Goal: Information Seeking & Learning: Learn about a topic

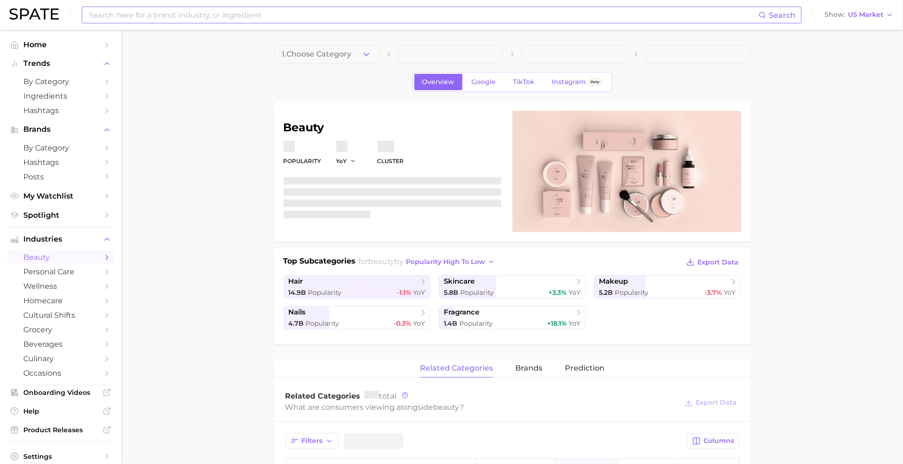
click at [292, 7] on input at bounding box center [423, 15] width 671 height 16
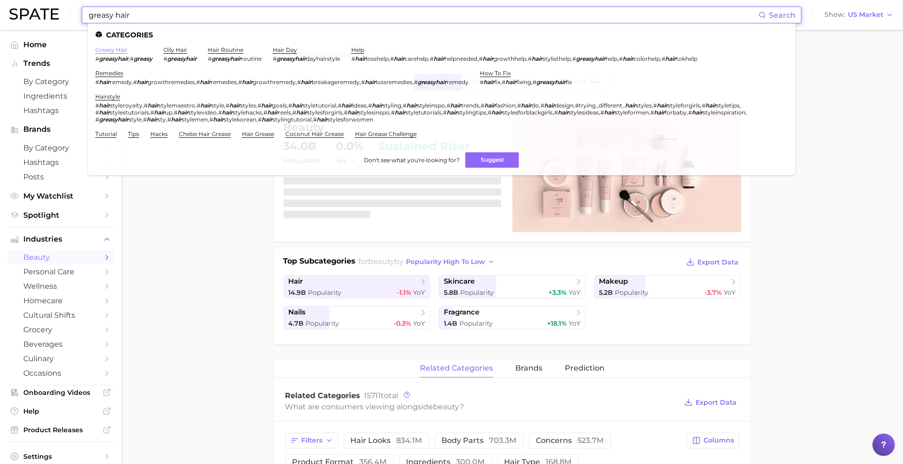
type input "greasy hair"
click at [116, 49] on link "greasy hair" at bounding box center [111, 49] width 32 height 7
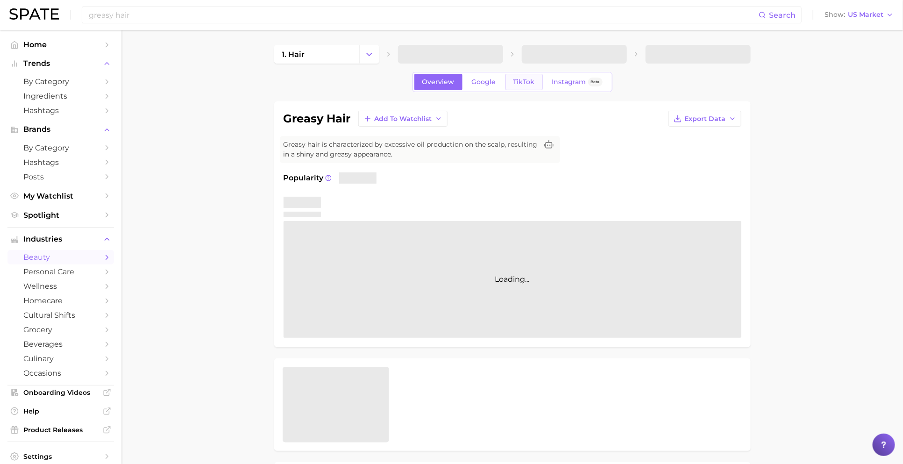
click at [519, 86] on link "TikTok" at bounding box center [524, 82] width 37 height 16
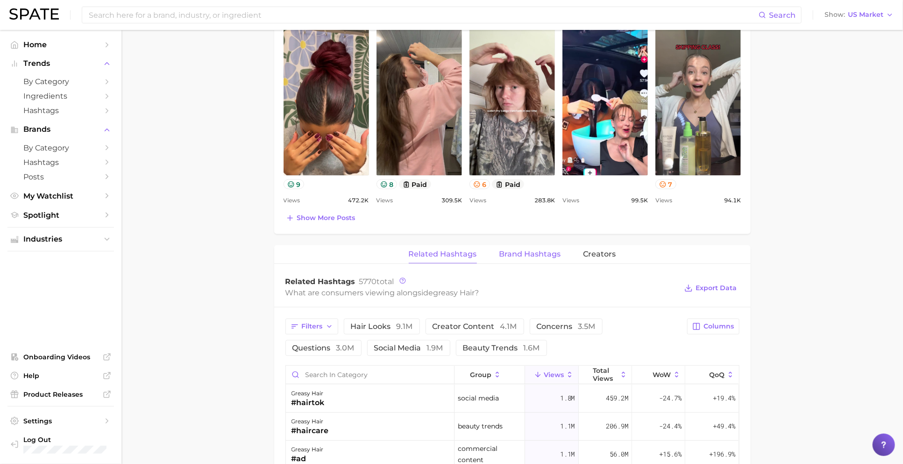
click at [518, 256] on span "Brand Hashtags" at bounding box center [531, 254] width 62 height 8
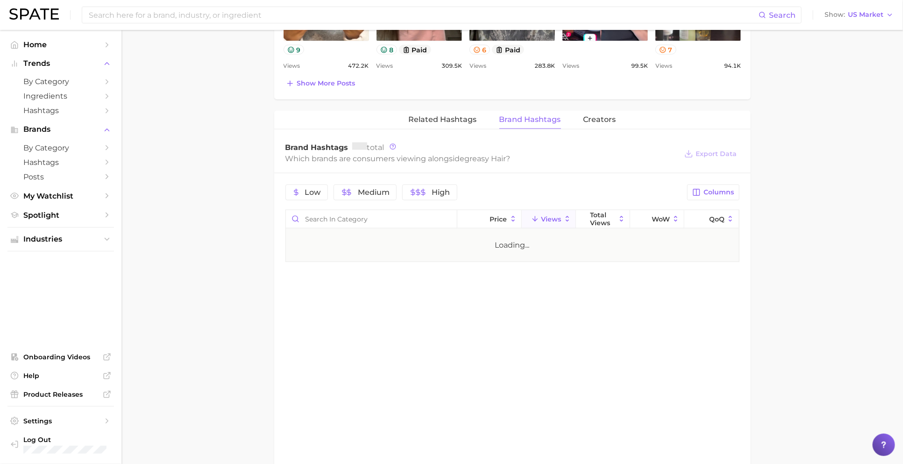
scroll to position [661, 0]
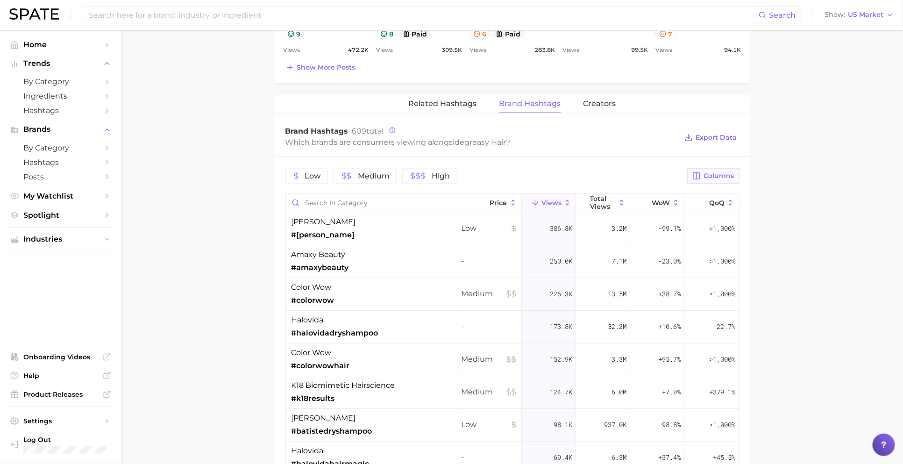
click at [711, 172] on span "Columns" at bounding box center [719, 176] width 30 height 8
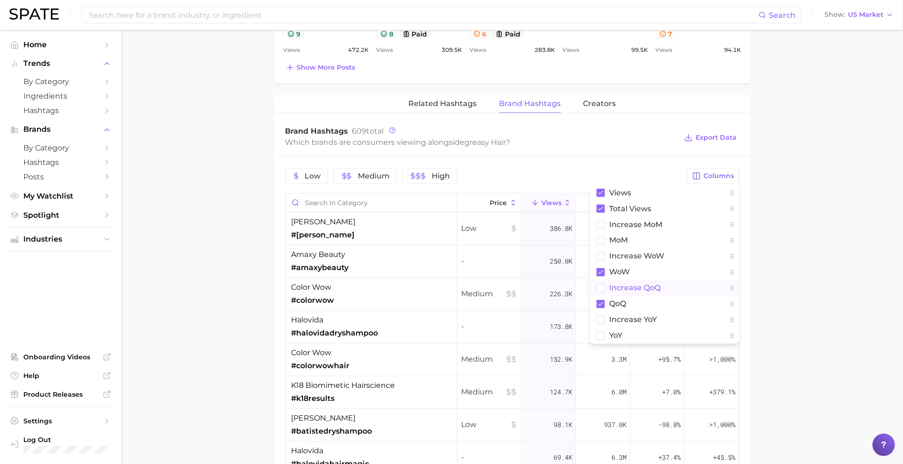
click at [640, 284] on span "increase QoQ" at bounding box center [635, 288] width 51 height 8
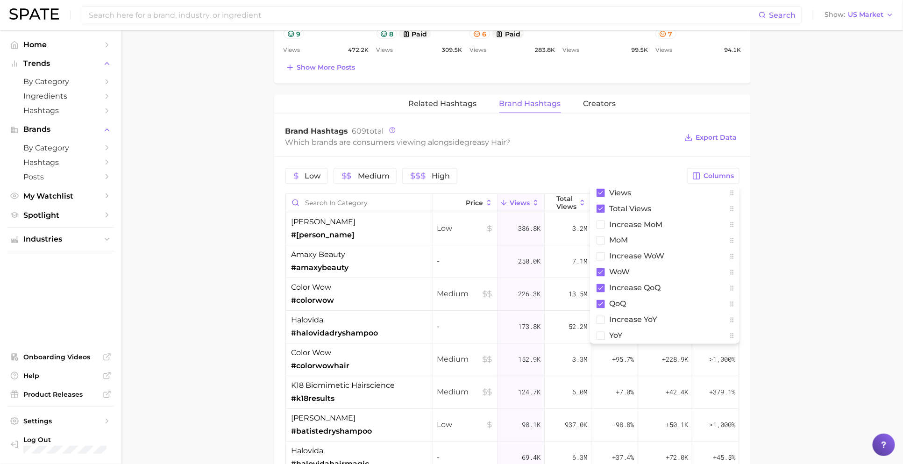
click at [652, 119] on div "Brand Hashtags 609 total Which brands are consumers viewing alongside greasy ha…" at bounding box center [512, 137] width 477 height 37
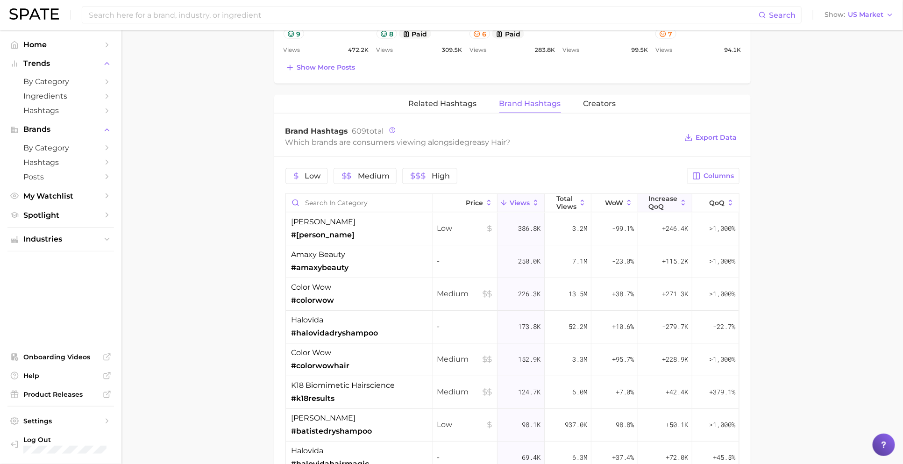
click at [668, 201] on span "increase QoQ" at bounding box center [663, 202] width 29 height 15
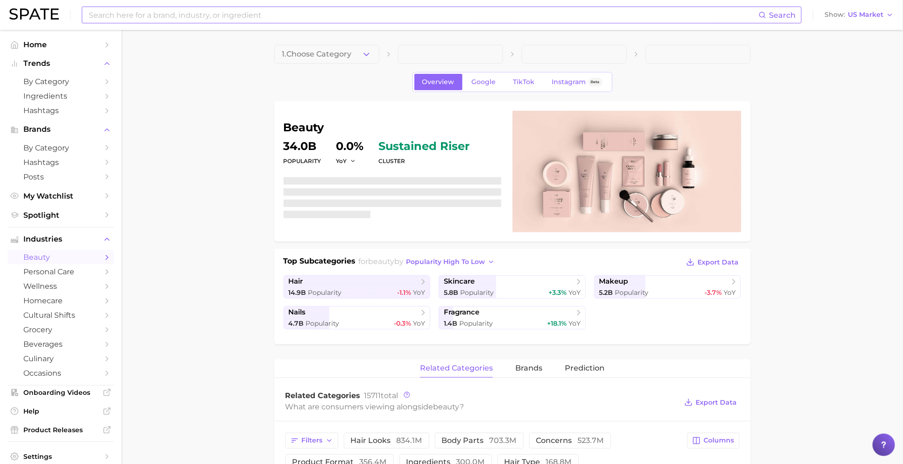
click at [204, 14] on input at bounding box center [423, 15] width 671 height 16
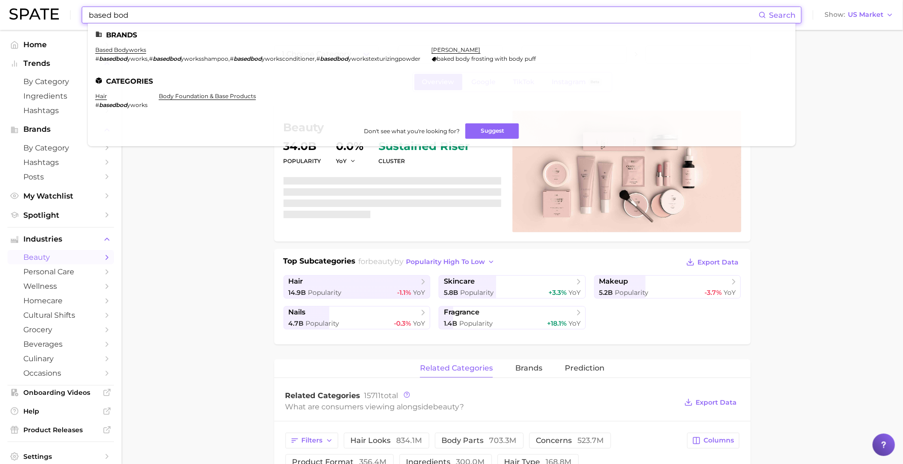
type input "based bod"
click at [128, 44] on ul "Brands based bodyworks # basedbod yworks , # basedbod yworksshampoo , # basedbo…" at bounding box center [442, 84] width 708 height 123
click at [128, 49] on link "based bodyworks" at bounding box center [120, 49] width 51 height 7
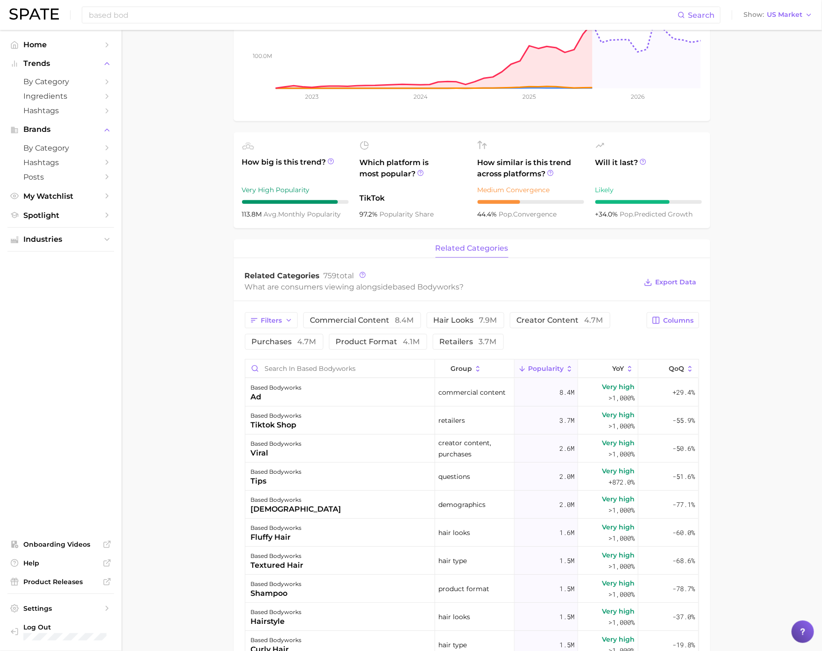
scroll to position [178, 0]
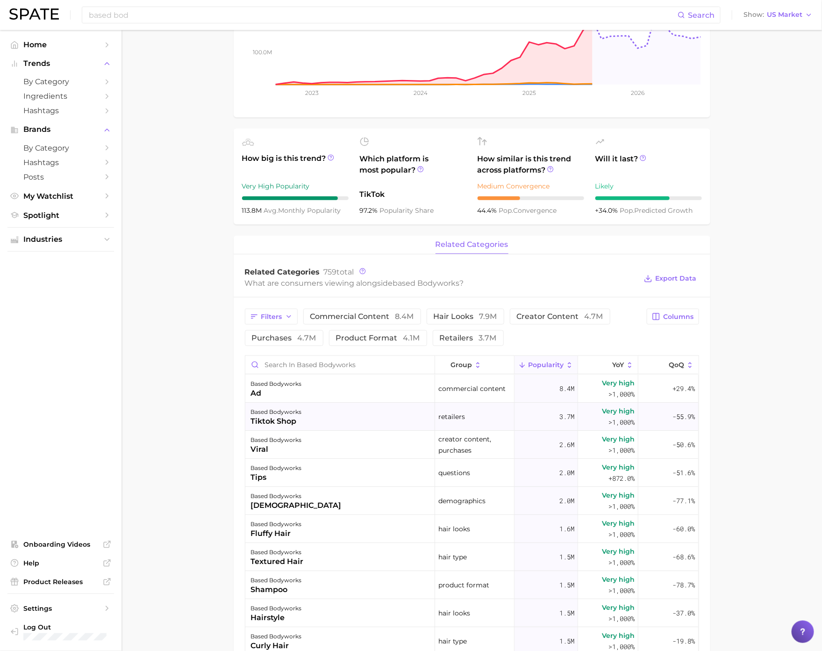
click at [344, 422] on div "based bodyworks tiktok shop" at bounding box center [340, 416] width 190 height 28
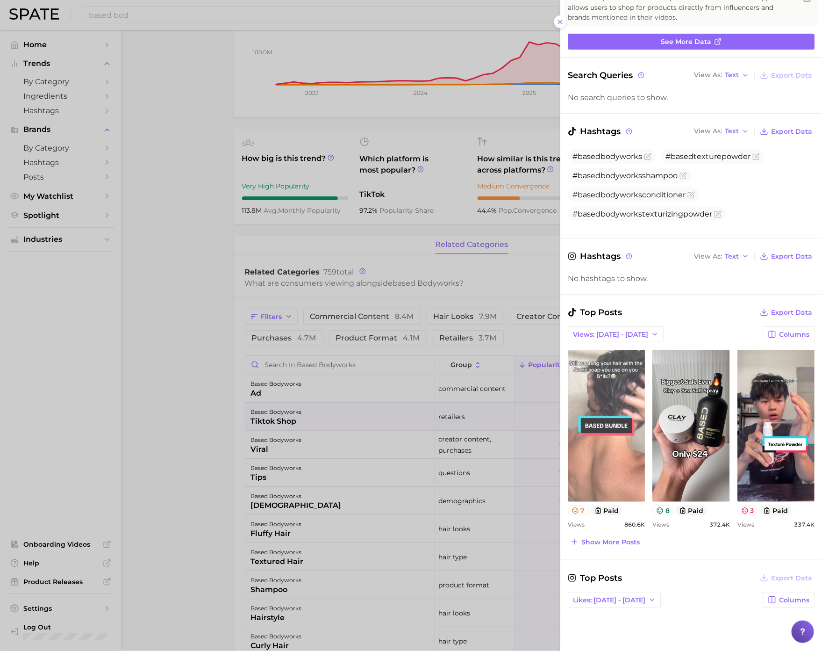
scroll to position [82, 0]
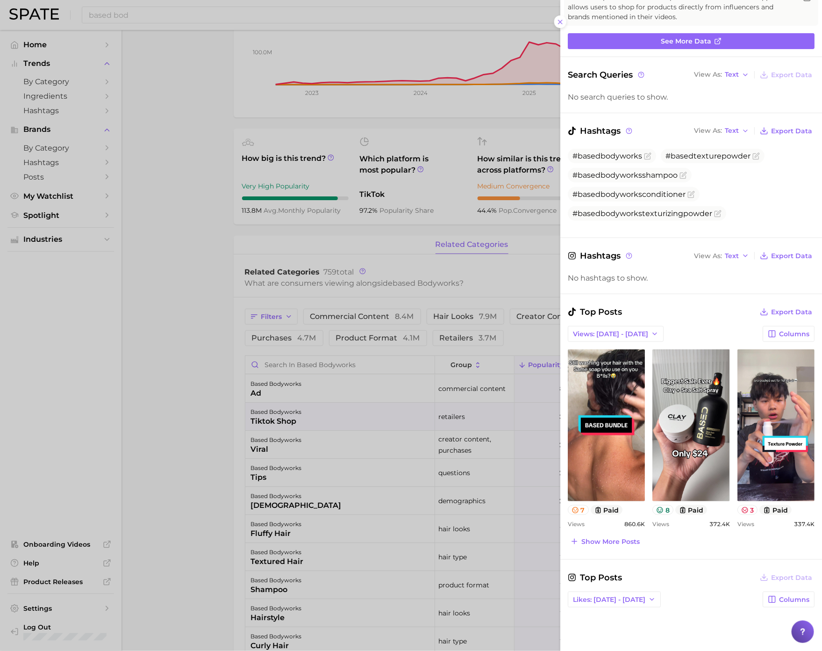
click at [459, 464] on div at bounding box center [411, 325] width 822 height 651
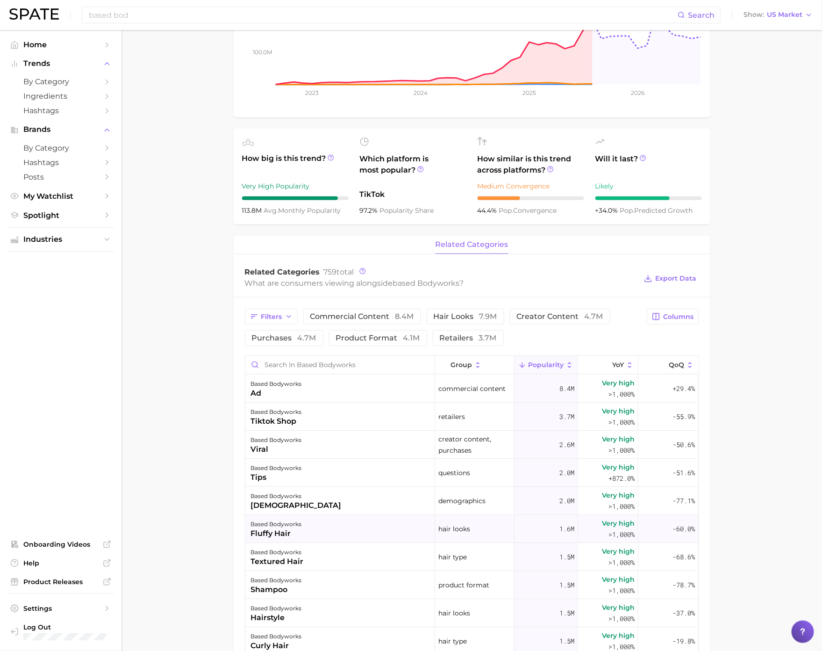
click at [375, 464] on div "based bodyworks fluffy hair" at bounding box center [340, 529] width 190 height 28
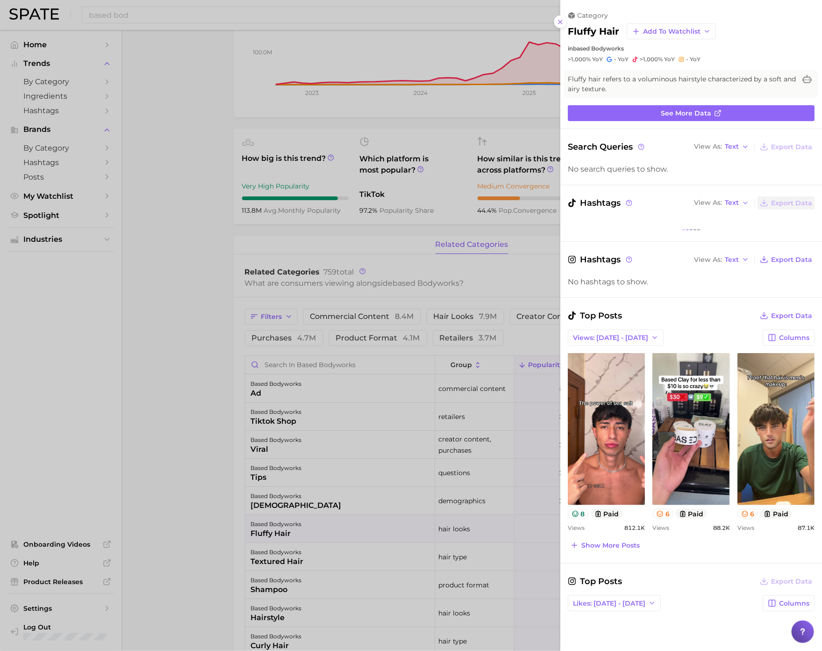
scroll to position [0, 0]
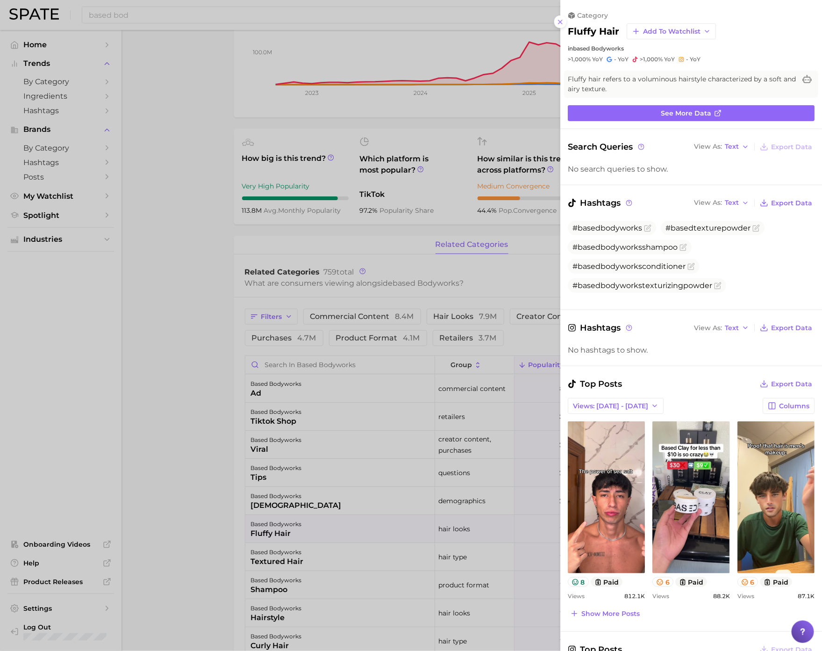
click at [464, 464] on div at bounding box center [411, 325] width 822 height 651
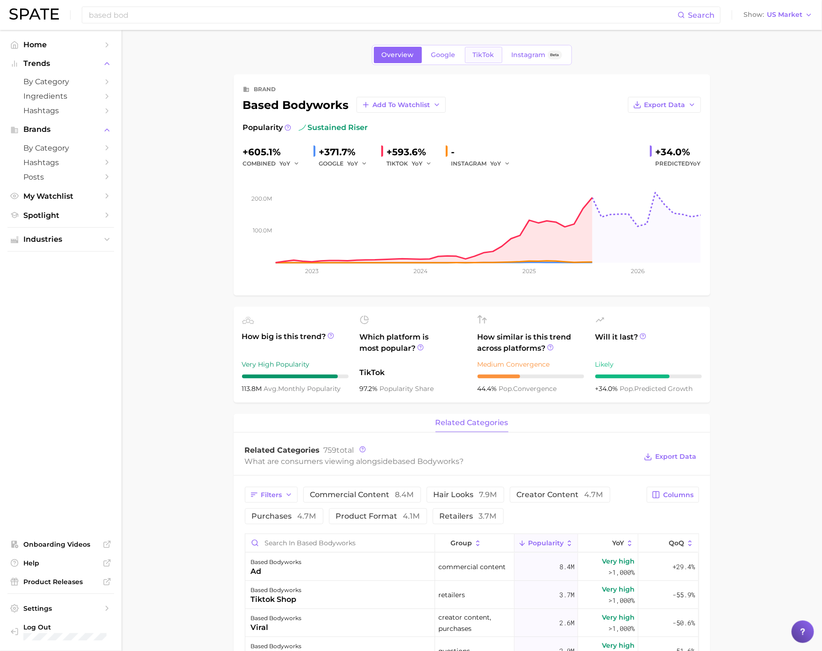
click at [481, 61] on link "TikTok" at bounding box center [483, 55] width 37 height 16
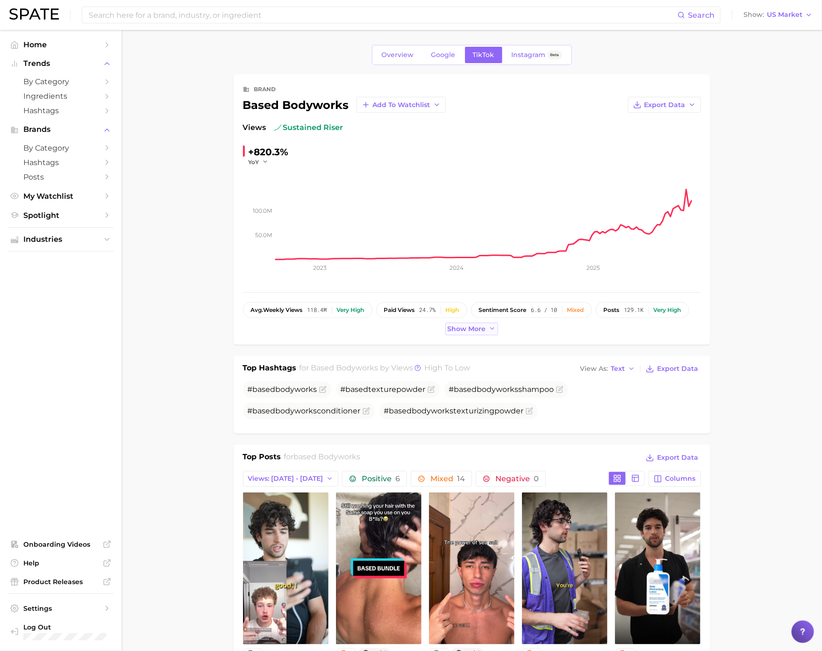
click at [485, 330] on span "Show more" at bounding box center [467, 329] width 38 height 8
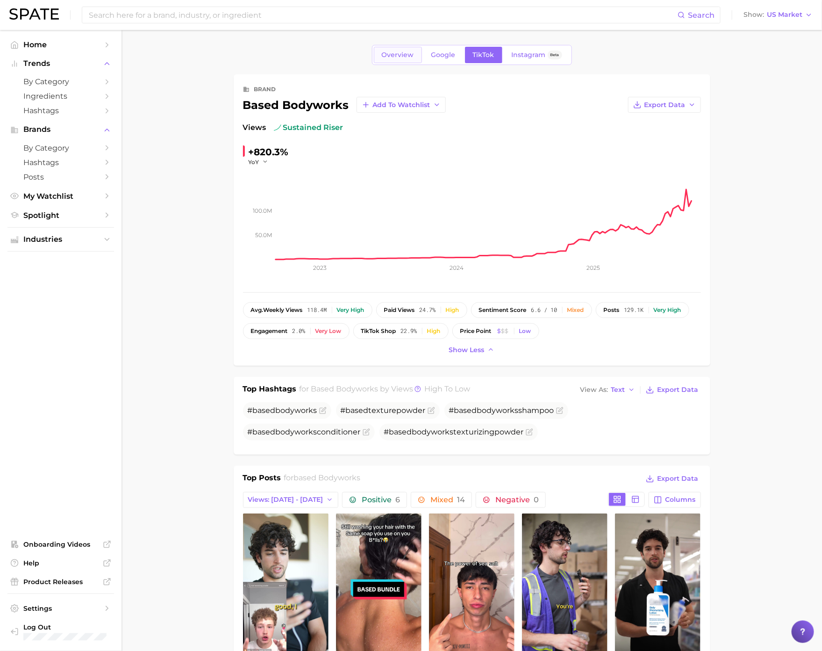
click at [394, 53] on span "Overview" at bounding box center [398, 55] width 32 height 8
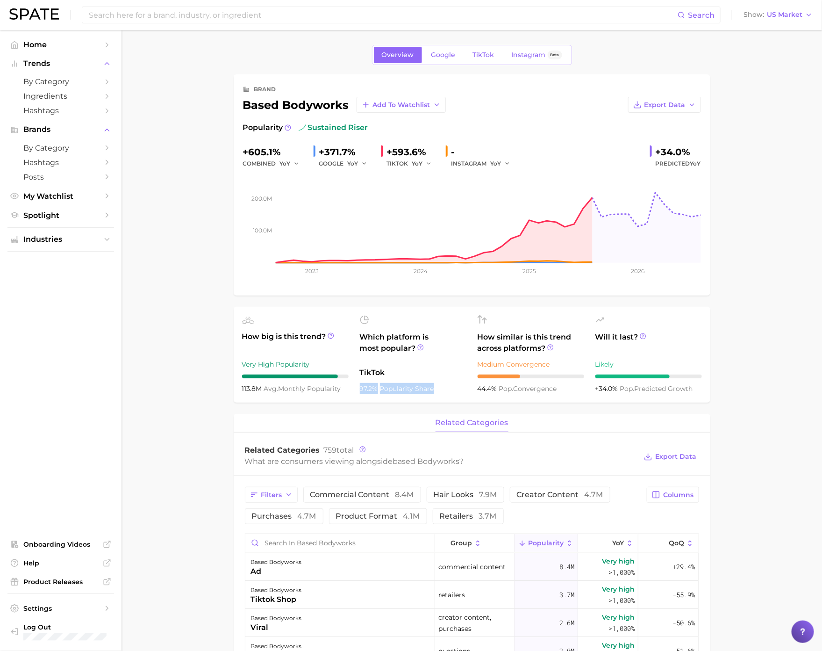
drag, startPoint x: 441, startPoint y: 389, endPoint x: 358, endPoint y: 380, distance: 84.1
click at [358, 380] on ul "How big is this trend? Very High Popularity 113.8m avg. monthly popularity Whic…" at bounding box center [472, 355] width 477 height 96
click at [490, 57] on span "TikTok" at bounding box center [483, 55] width 21 height 8
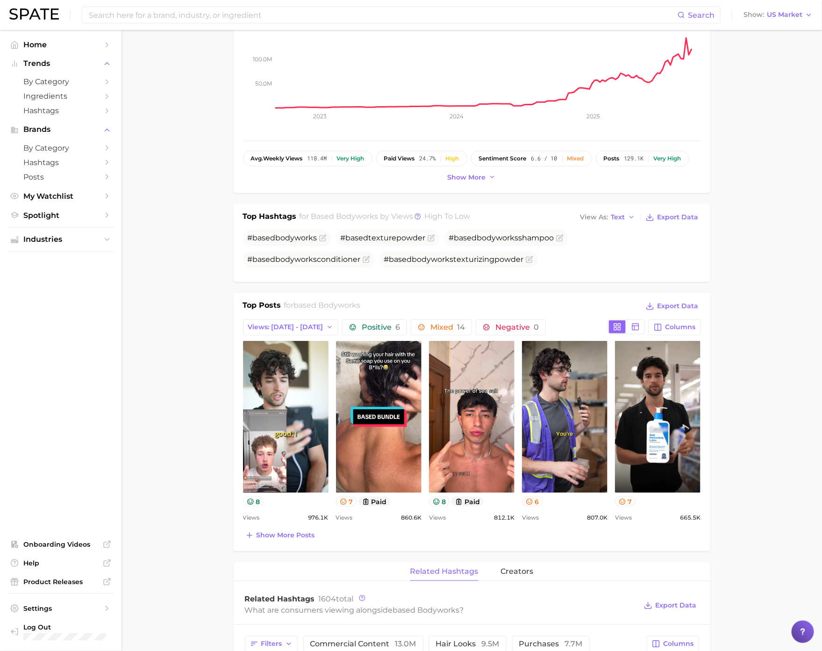
scroll to position [152, 0]
click at [348, 464] on button "7" at bounding box center [346, 501] width 21 height 10
click at [344, 464] on icon at bounding box center [343, 500] width 7 height 7
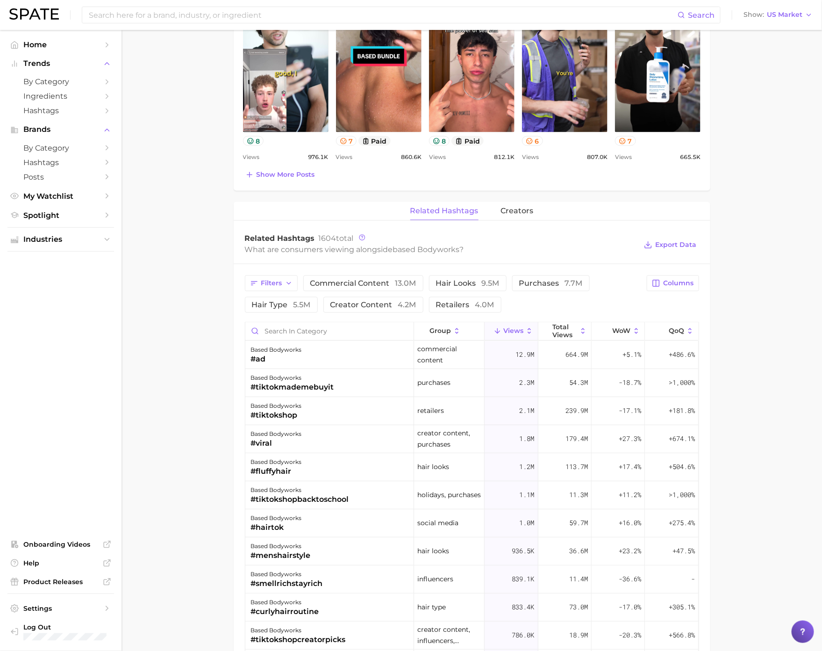
scroll to position [509, 0]
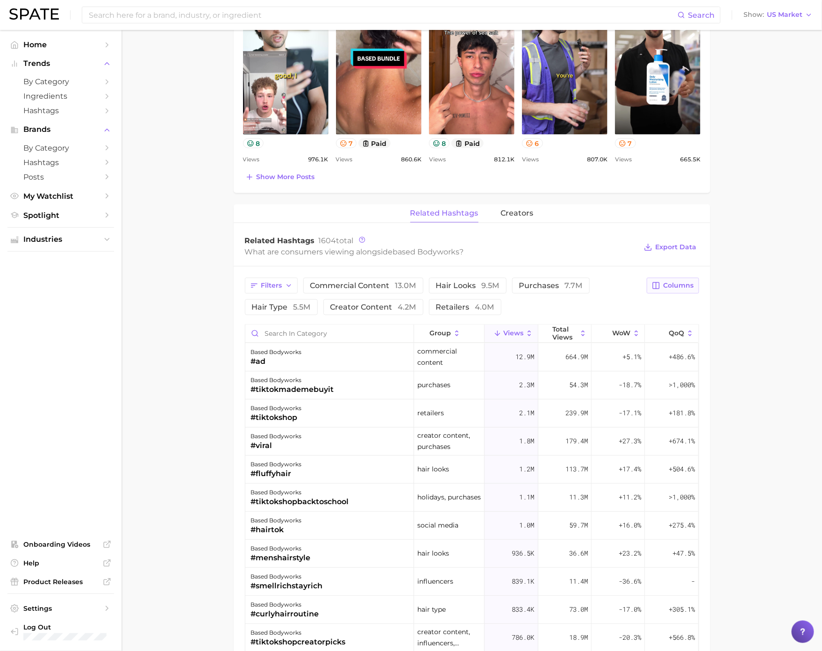
click at [669, 293] on button "Columns" at bounding box center [673, 286] width 52 height 16
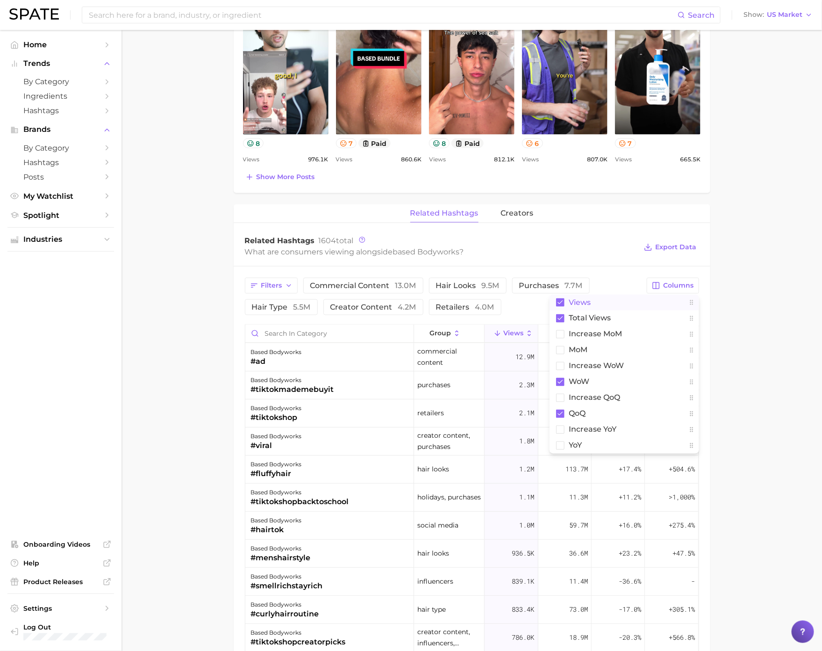
click at [560, 304] on icon at bounding box center [560, 302] width 5 height 4
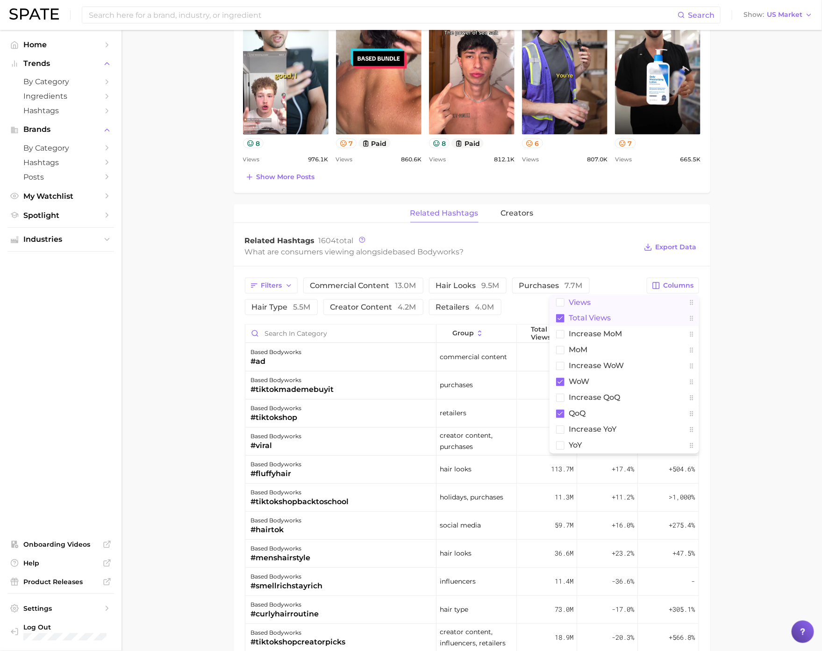
click at [562, 321] on rect at bounding box center [560, 318] width 8 height 8
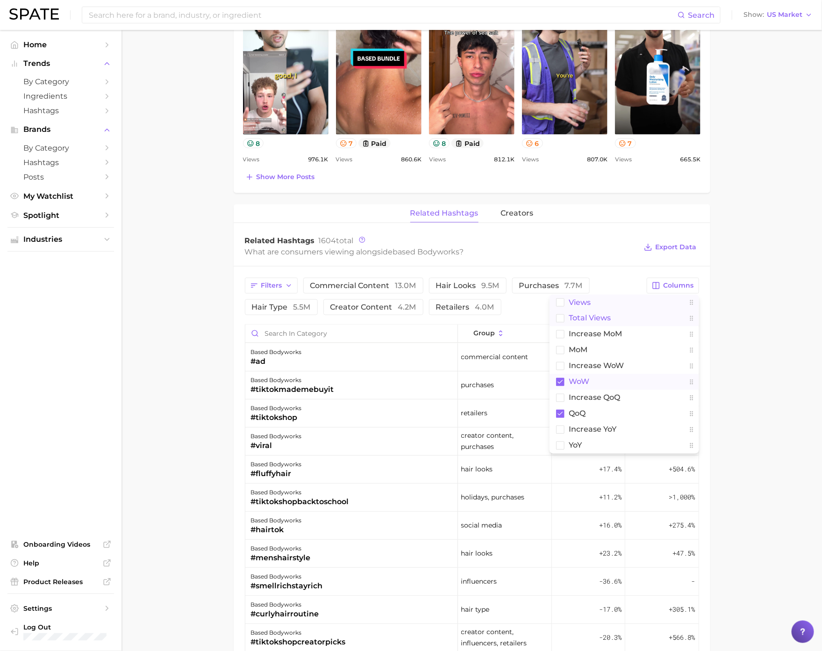
click at [563, 386] on rect at bounding box center [560, 382] width 8 height 8
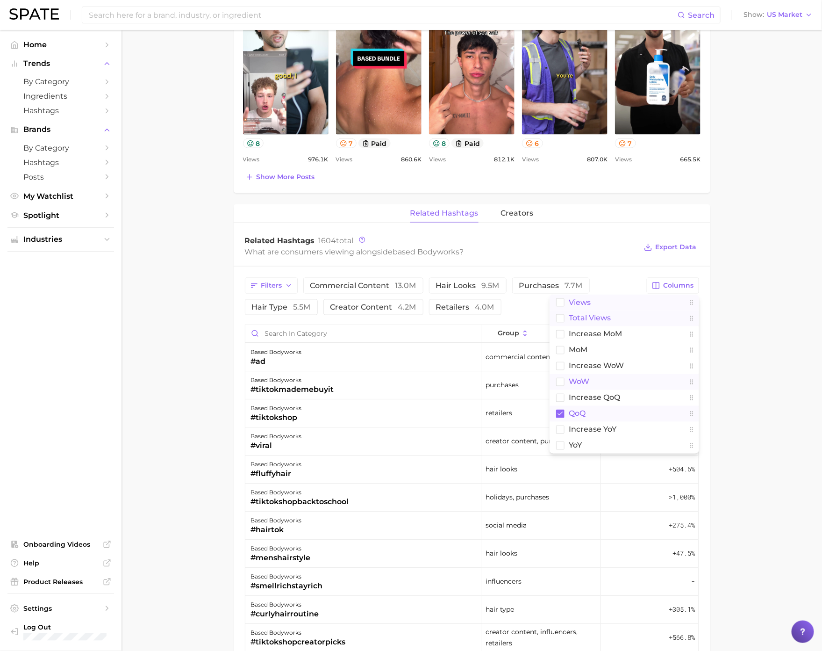
click at [563, 416] on rect at bounding box center [560, 413] width 8 height 8
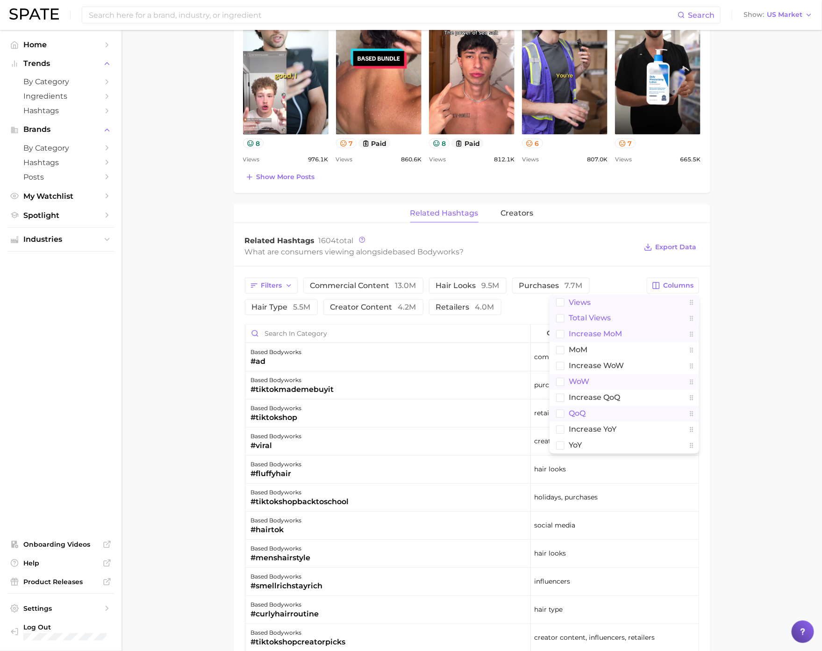
click at [561, 338] on rect at bounding box center [560, 334] width 8 height 8
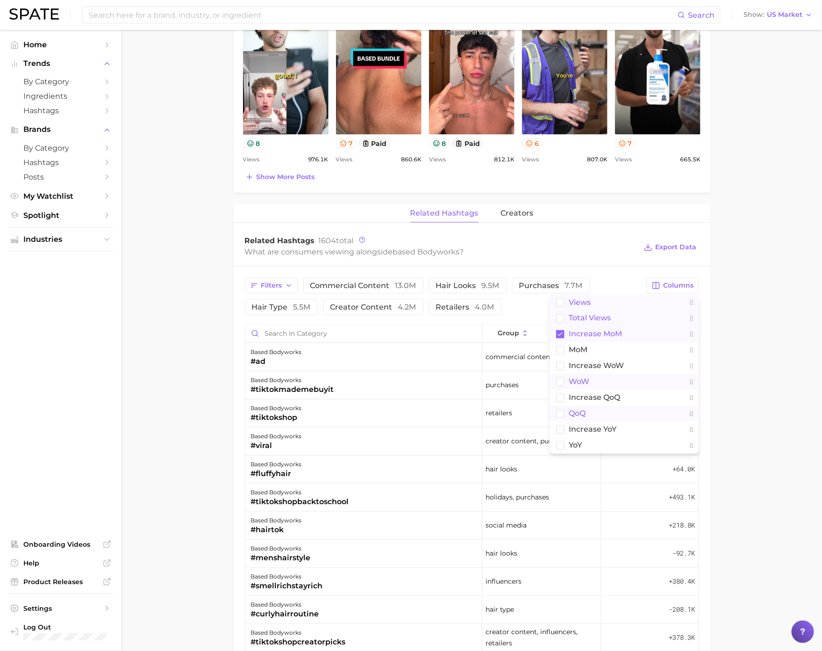
click at [612, 230] on div "related hashtags creators Related Hashtags 1604 total What are consumers viewin…" at bounding box center [472, 595] width 477 height 782
click at [657, 337] on span "increase MoM" at bounding box center [660, 332] width 47 height 7
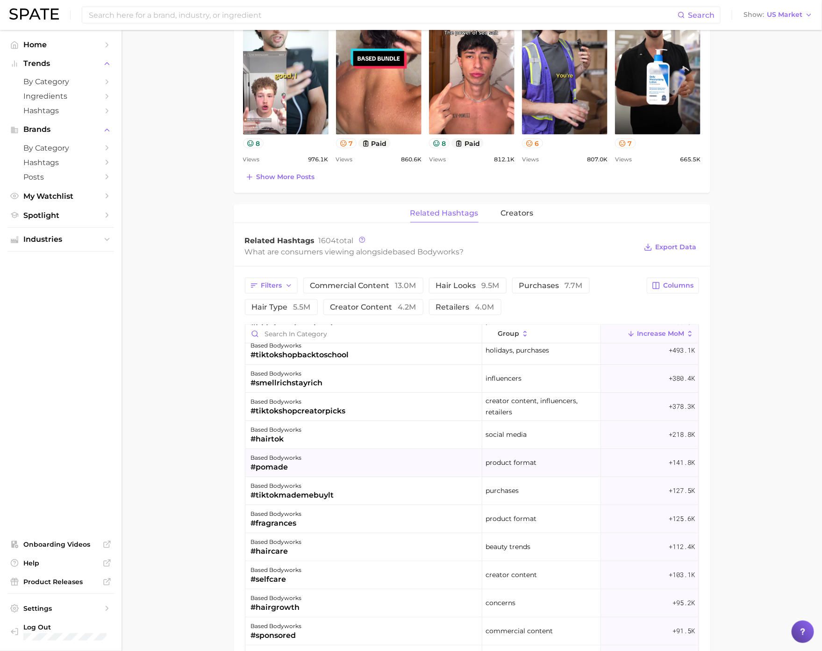
scroll to position [36, 0]
click at [378, 464] on div "based bodyworks #pomade" at bounding box center [363, 461] width 237 height 28
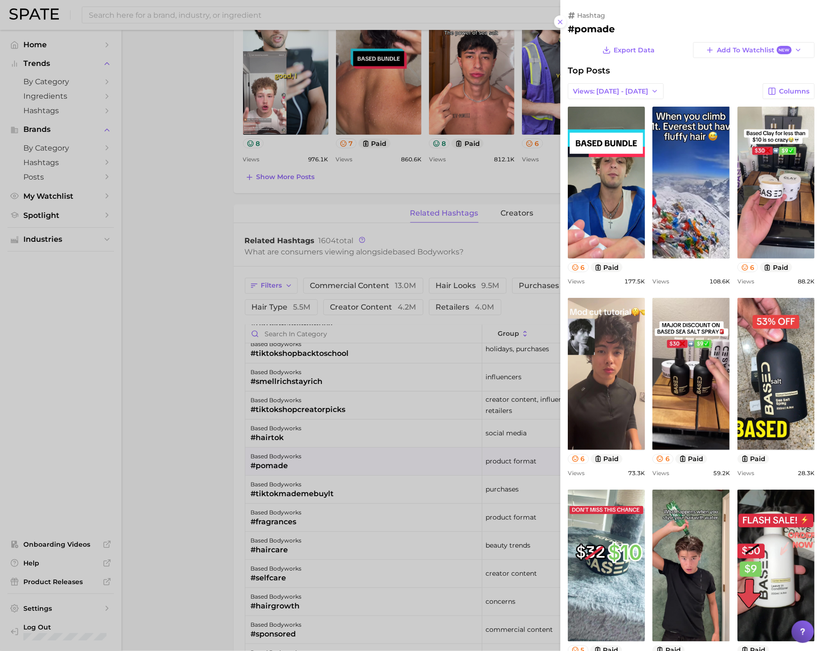
scroll to position [0, 0]
click at [388, 464] on div at bounding box center [411, 325] width 822 height 651
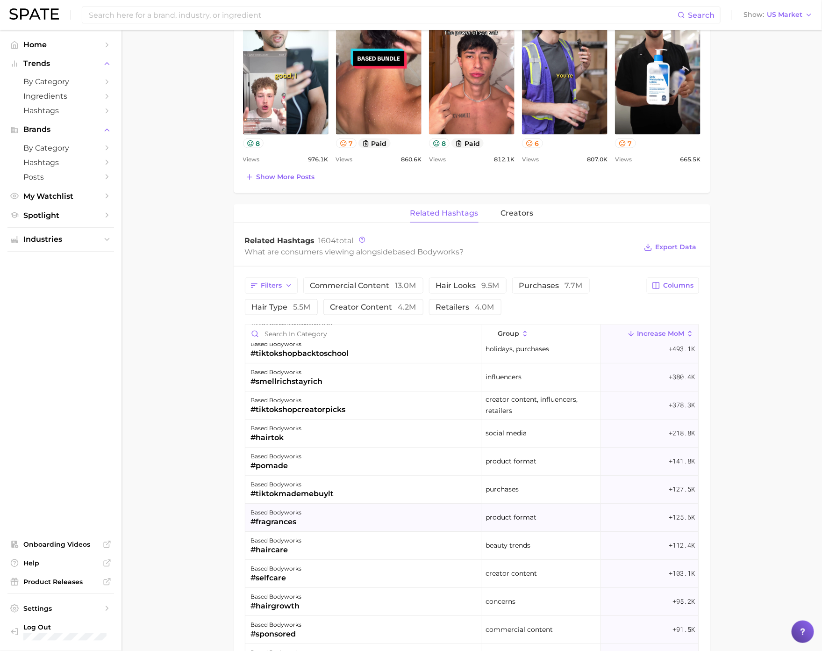
click at [377, 464] on div "based bodyworks #fragrances" at bounding box center [363, 517] width 237 height 28
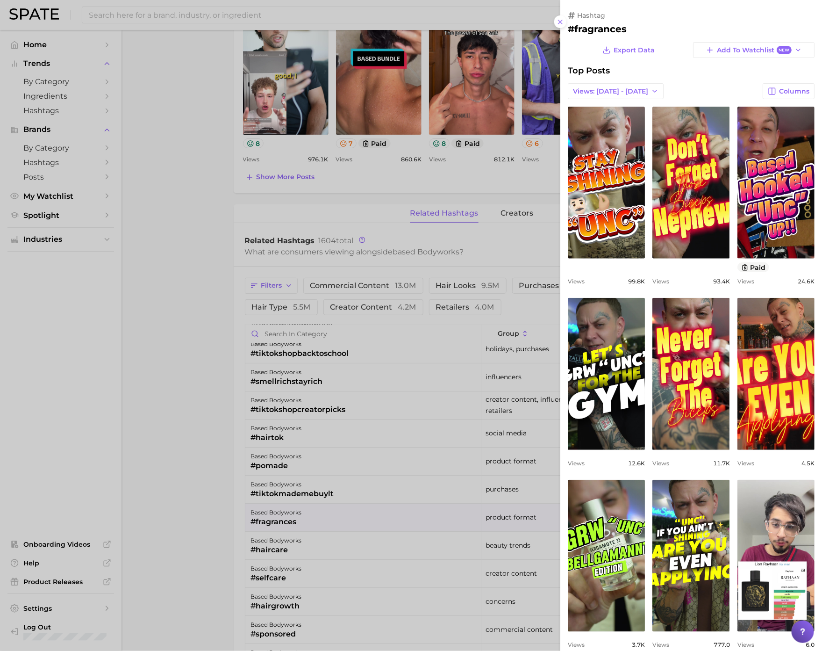
click at [384, 464] on div at bounding box center [411, 325] width 822 height 651
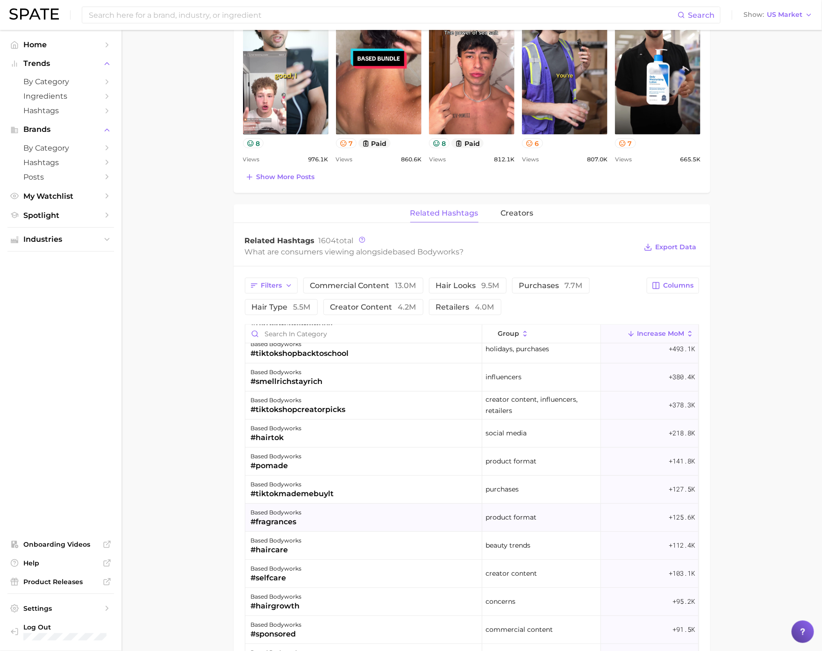
click at [376, 464] on div "based bodyworks #fragrances" at bounding box center [363, 517] width 237 height 28
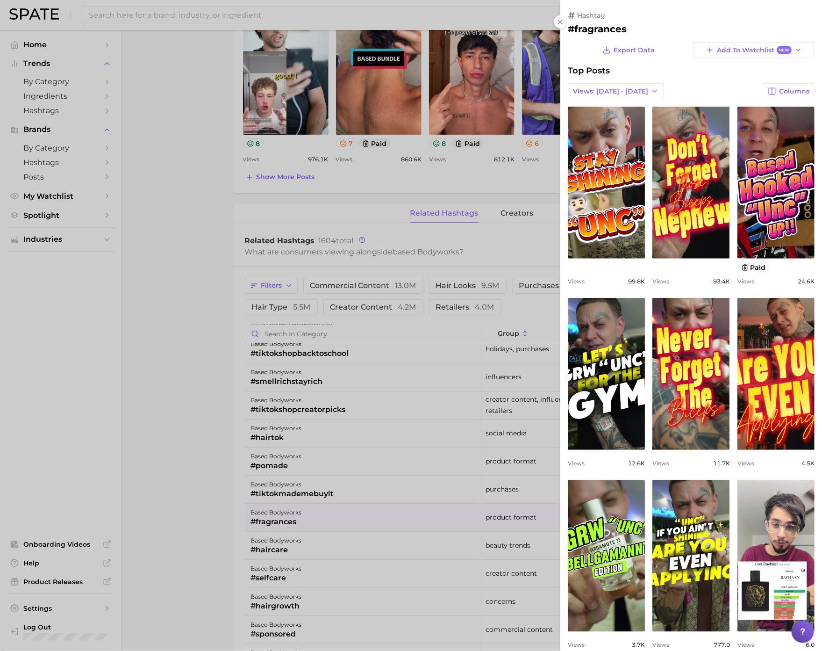
click at [414, 464] on div at bounding box center [411, 325] width 822 height 651
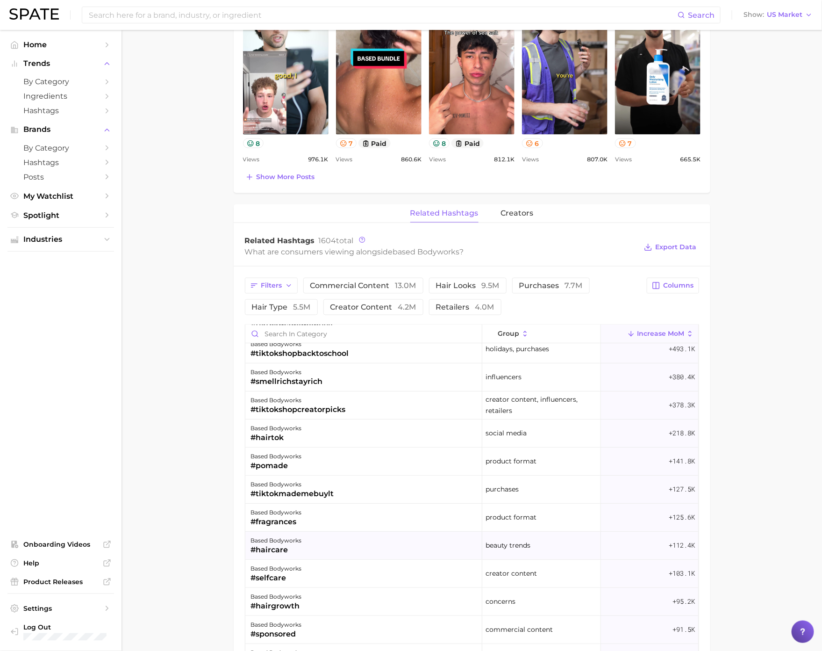
click at [400, 464] on div "based bodyworks #haircare" at bounding box center [363, 545] width 237 height 28
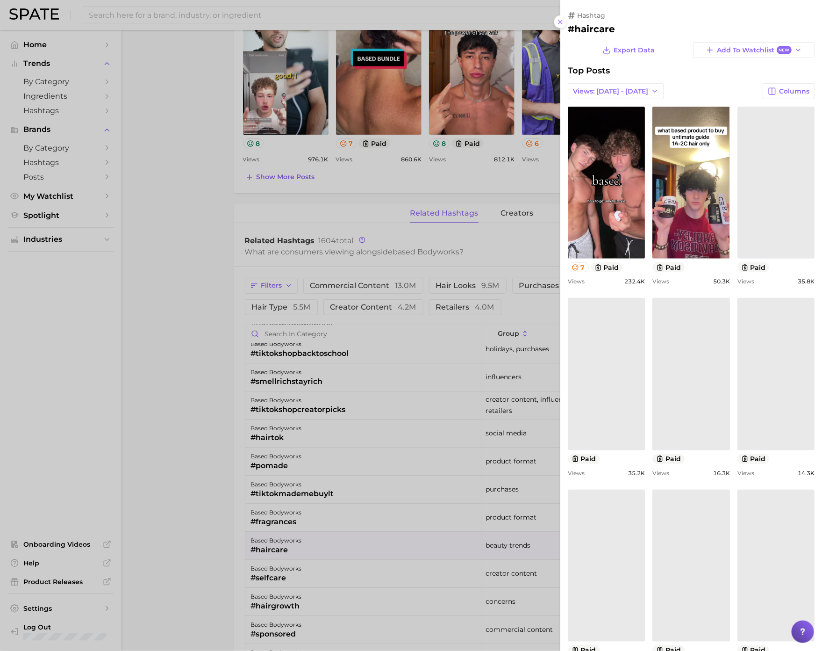
click at [400, 464] on div at bounding box center [411, 325] width 822 height 651
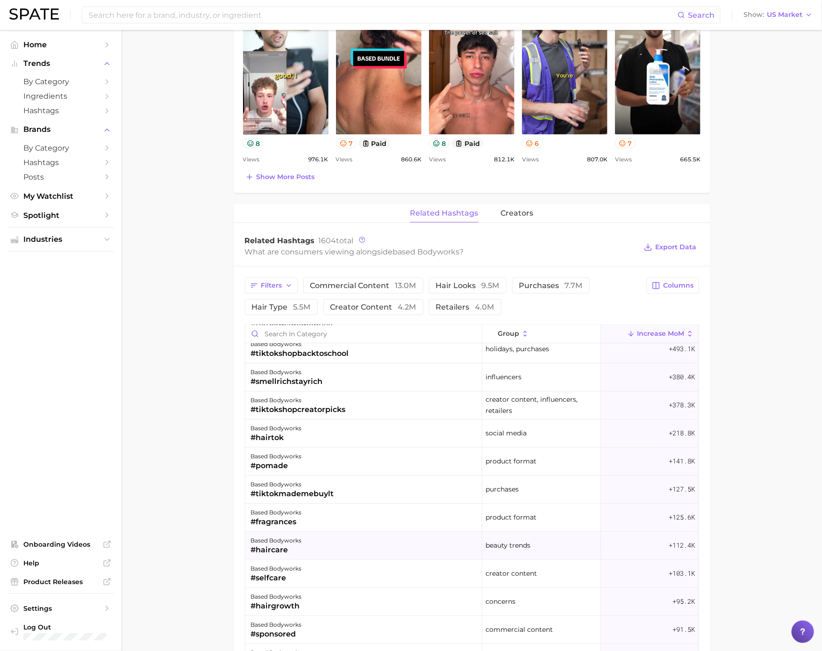
click at [400, 464] on div "based bodyworks #haircare" at bounding box center [363, 545] width 237 height 28
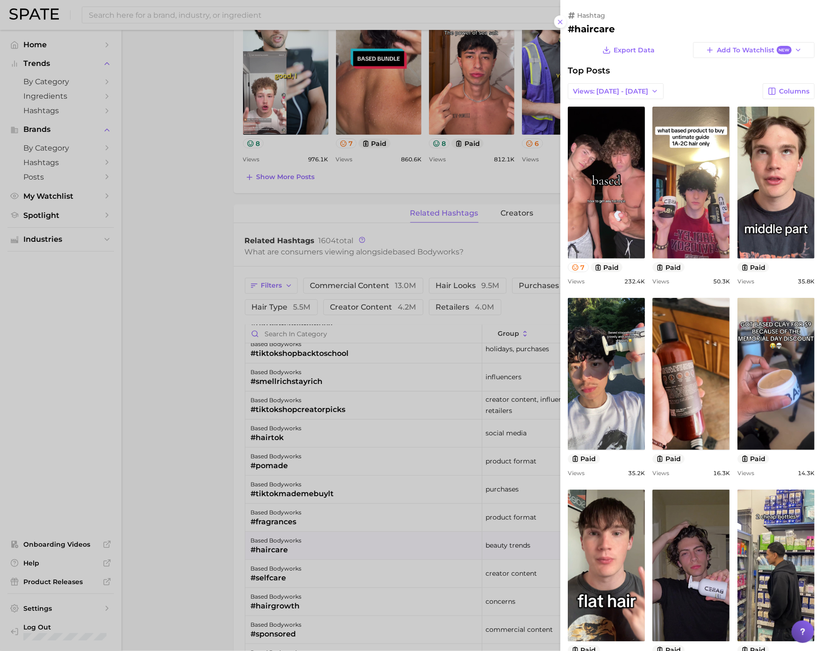
click at [400, 464] on div at bounding box center [411, 325] width 822 height 651
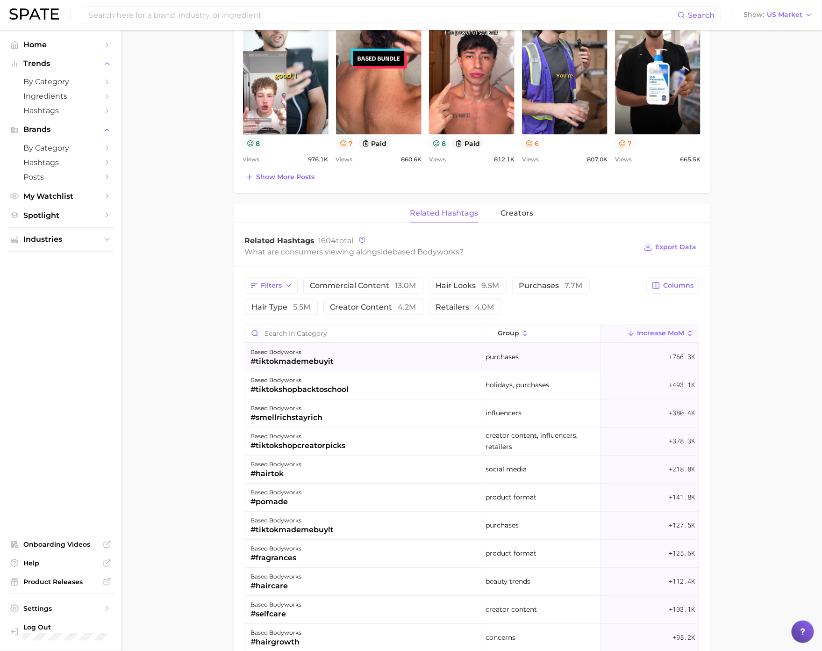
click at [375, 363] on div "based bodyworks #tiktokmademebuyit" at bounding box center [363, 358] width 237 height 28
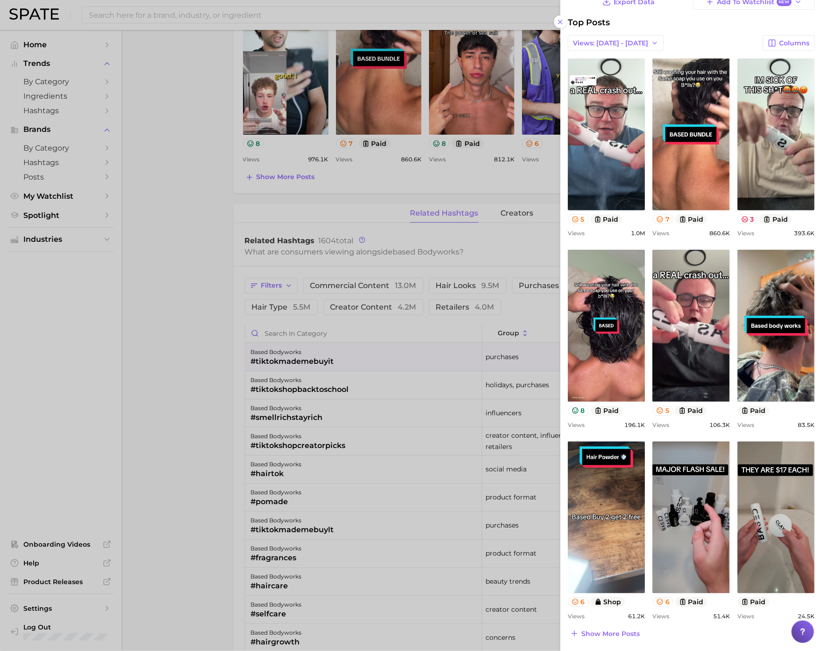
click at [348, 464] on div at bounding box center [411, 325] width 822 height 651
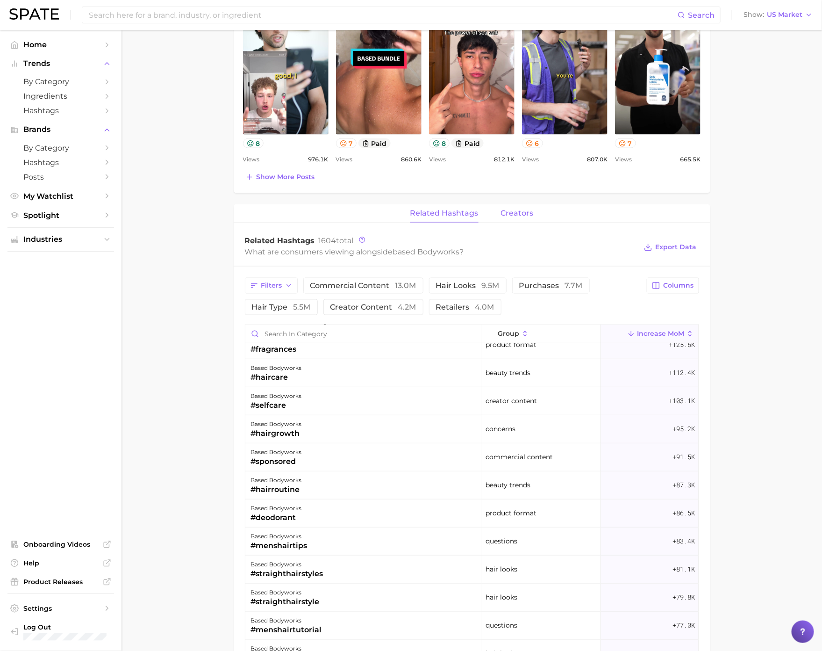
click at [510, 220] on button "creators" at bounding box center [517, 213] width 33 height 18
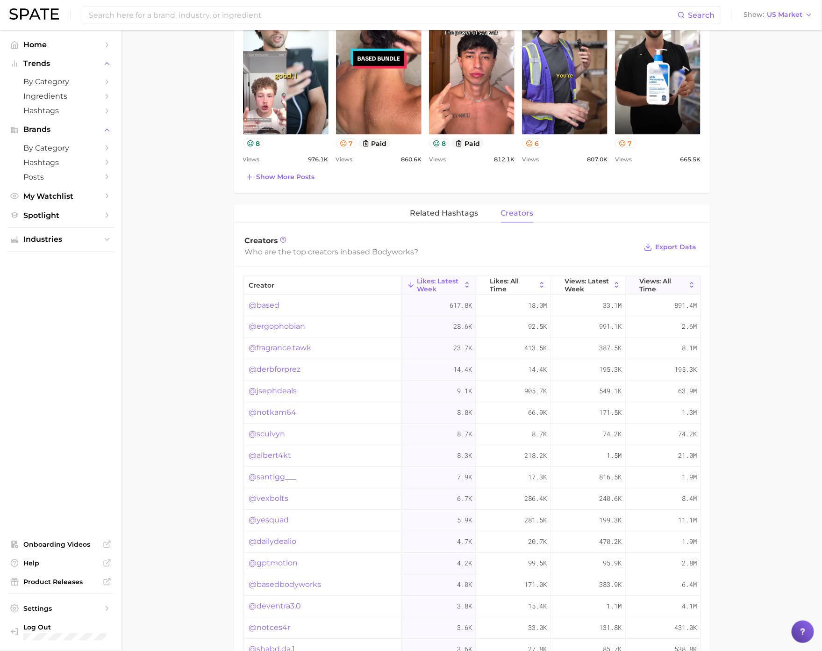
click at [636, 282] on button "Views: All Time" at bounding box center [663, 285] width 75 height 18
click at [733, 284] on main "Overview Google TikTok Instagram Beta brand based bodyworks Add to Watchlist Ex…" at bounding box center [472, 180] width 701 height 1321
click at [575, 345] on div "12.6k" at bounding box center [588, 348] width 75 height 21
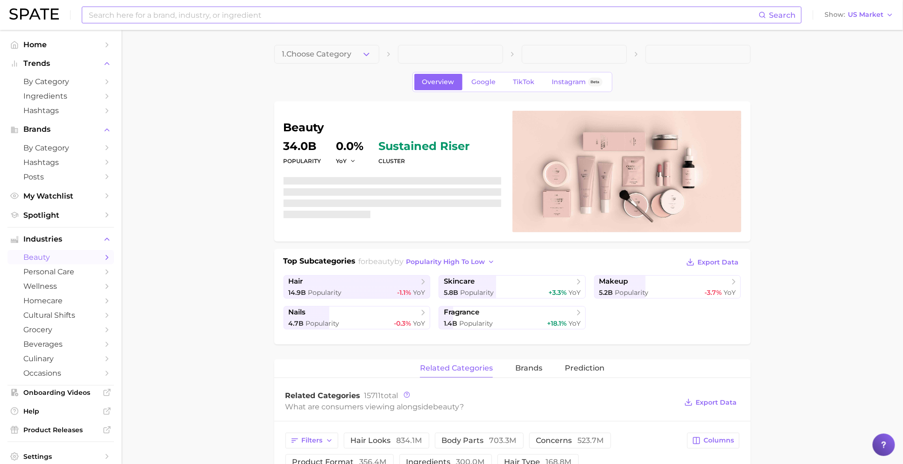
click at [217, 20] on input at bounding box center [423, 15] width 671 height 16
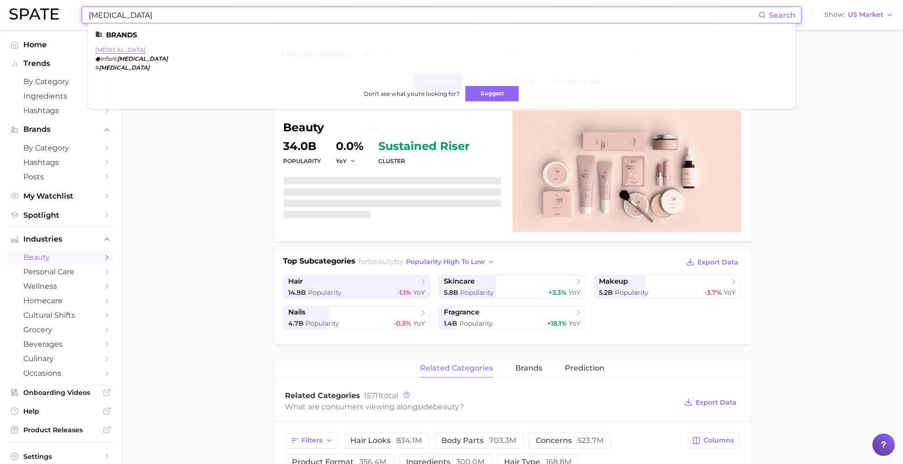
type input "tylenol"
click at [101, 50] on link "tylenol" at bounding box center [120, 49] width 50 height 7
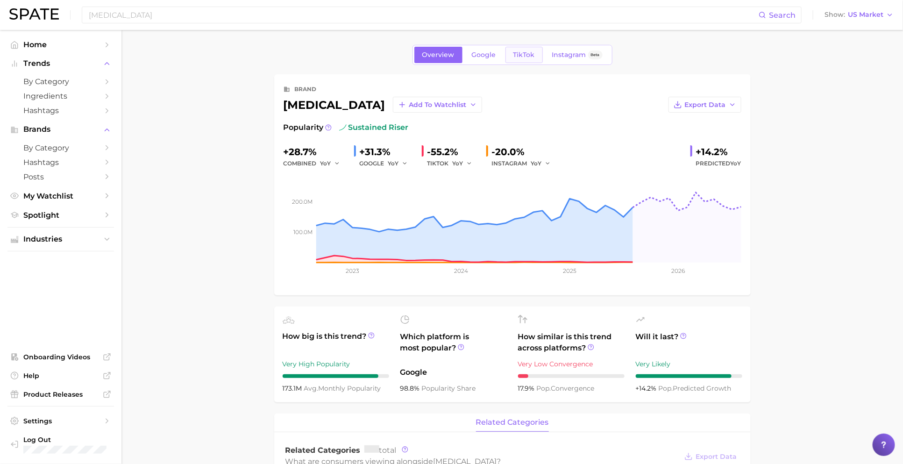
click at [510, 56] on link "TikTok" at bounding box center [524, 55] width 37 height 16
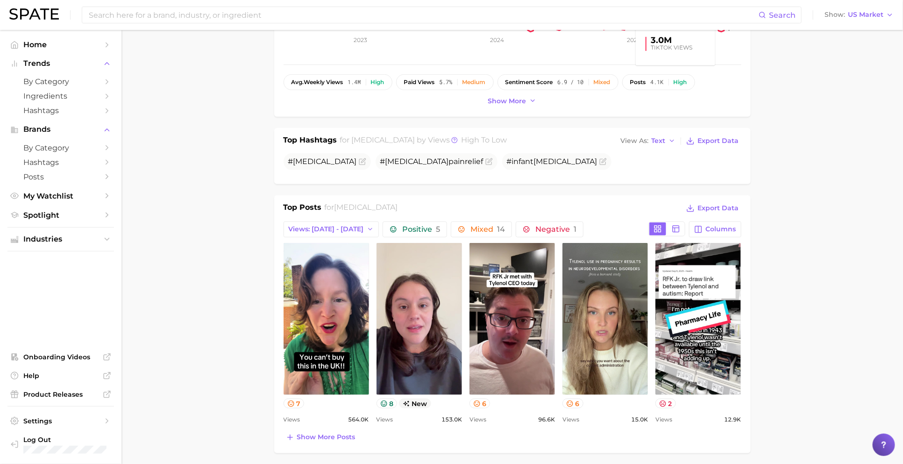
scroll to position [231, 0]
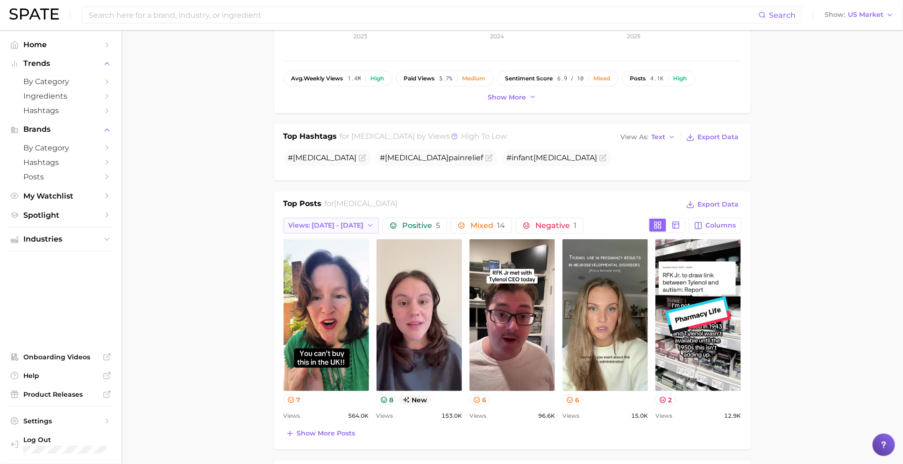
click at [347, 220] on button "Views: Sep 14 - 21" at bounding box center [332, 226] width 96 height 16
click at [351, 238] on button "Views: Sep 14 - 21" at bounding box center [335, 243] width 103 height 17
click at [151, 179] on main "Overview Google TikTok Instagram Beta brand tylenol Add to Watchlist Export Dat…" at bounding box center [513, 451] width 782 height 1304
